Goal: Information Seeking & Learning: Learn about a topic

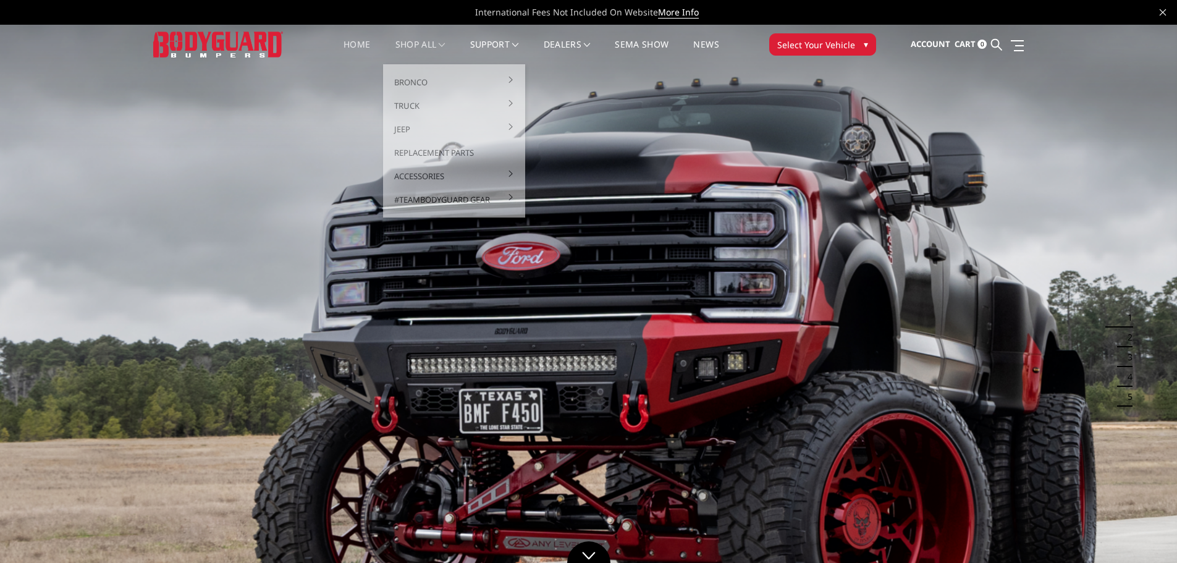
click at [395, 49] on link "shop all" at bounding box center [420, 52] width 50 height 24
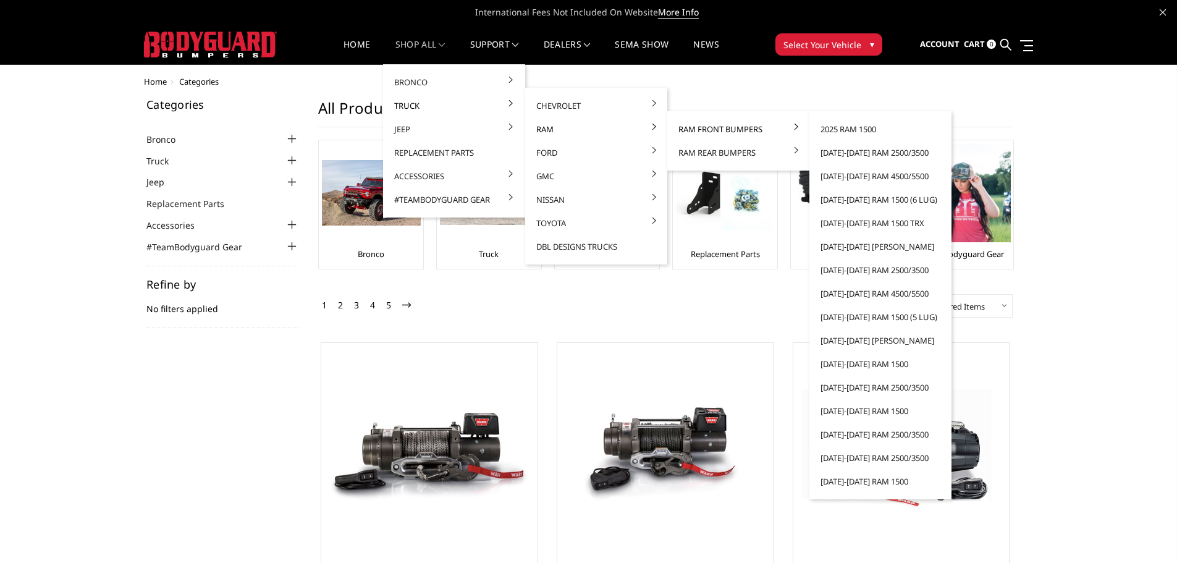
click at [689, 127] on link "Ram Front Bumpers" at bounding box center [738, 128] width 132 height 23
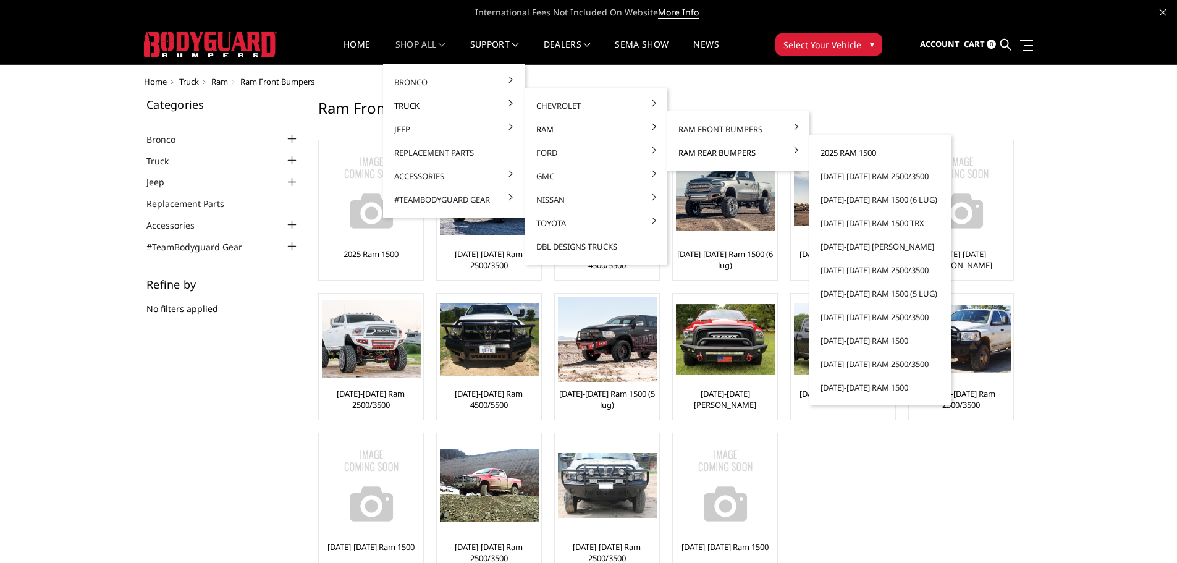
click at [861, 151] on link "2025 Ram 1500" at bounding box center [880, 152] width 132 height 23
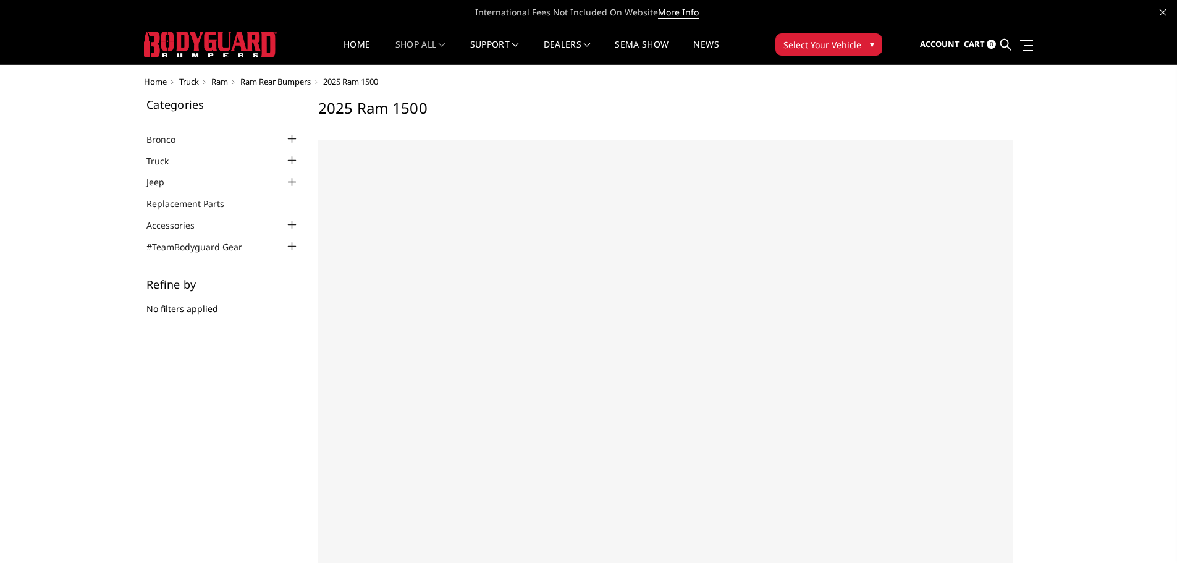
select select "US"
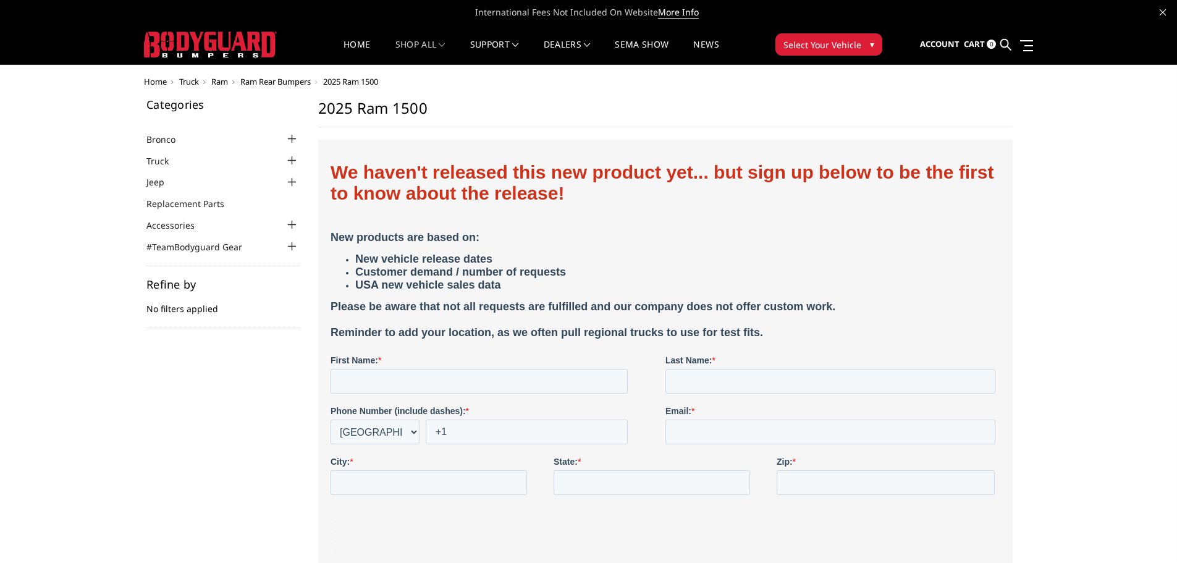
click at [620, 114] on h1 "2025 Ram 1500" at bounding box center [665, 113] width 694 height 28
drag, startPoint x: 657, startPoint y: 319, endPoint x: 395, endPoint y: 193, distance: 291.5
drag, startPoint x: 515, startPoint y: 174, endPoint x: -482, endPoint y: 4, distance: 1011.3
click at [330, 152] on html "We haven't released this new product yet... but sign up below to be the first t…" at bounding box center [665, 500] width 670 height 696
click at [441, 215] on h1 "We haven't released this new product yet... but sign up below to be the first t…" at bounding box center [665, 191] width 670 height 59
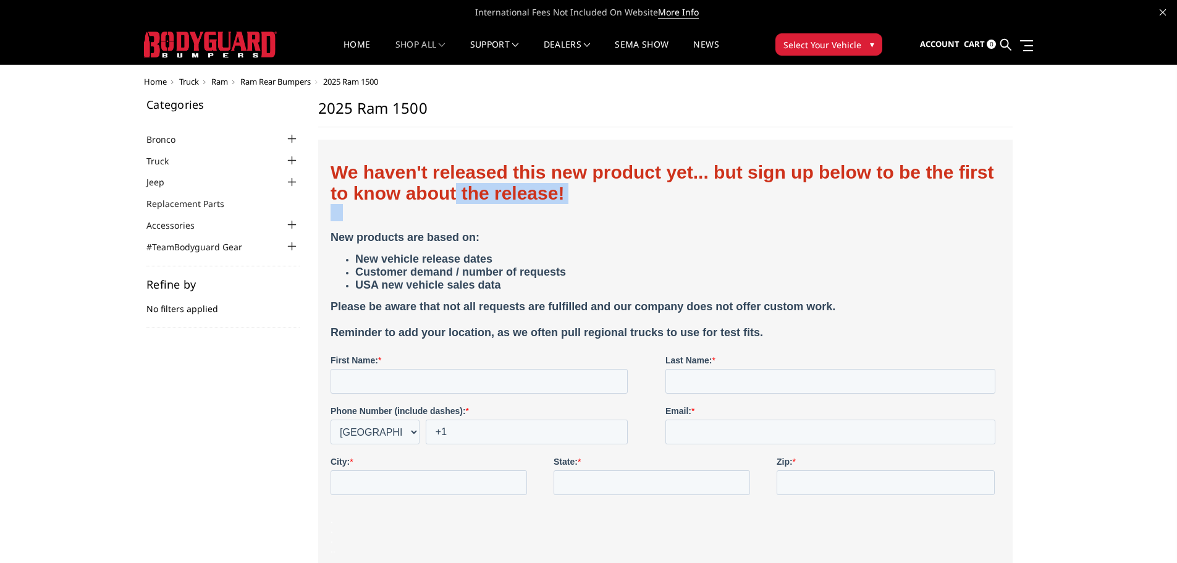
drag, startPoint x: 520, startPoint y: 208, endPoint x: 705, endPoint y: 193, distance: 185.2
click at [593, 202] on h1 "We haven't released this new product yet... but sign up below to be the first t…" at bounding box center [665, 191] width 670 height 59
